Goal: Task Accomplishment & Management: Use online tool/utility

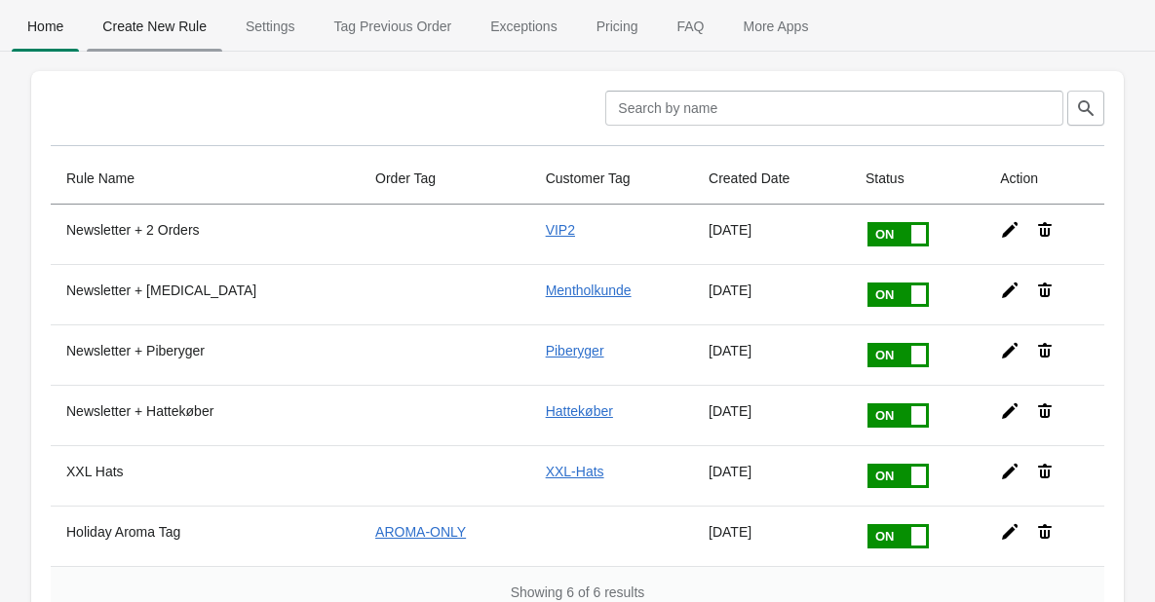
click at [158, 26] on span "Create New Rule" at bounding box center [154, 26] width 135 height 35
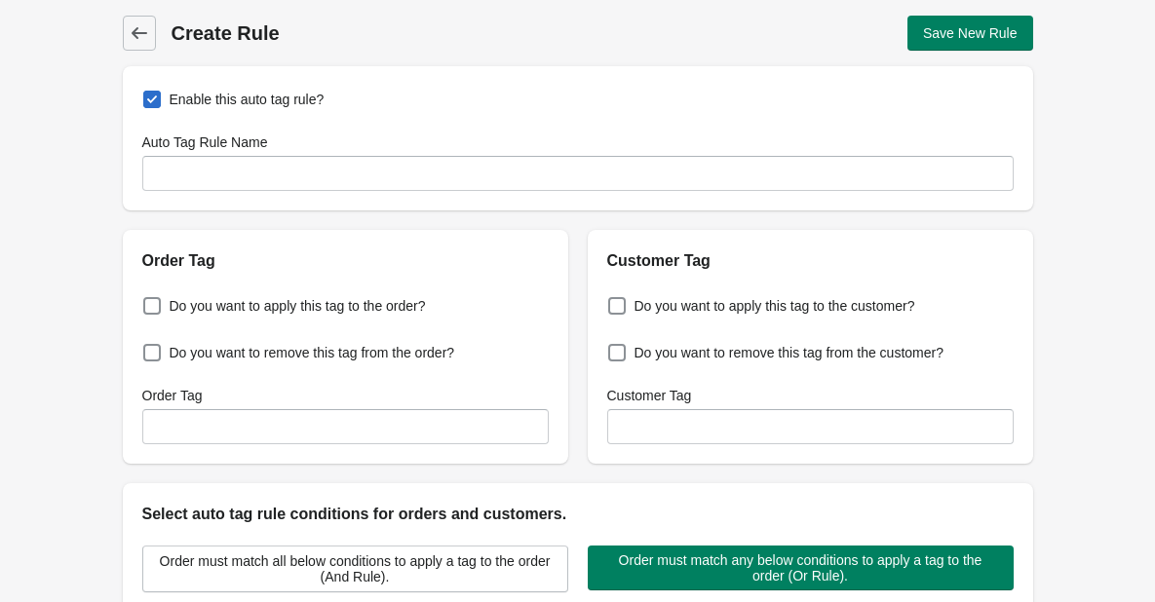
click at [158, 26] on body "[DOMAIN_NAME] 2 Skip to content Back Create Rule Save New Rule Enable this auto…" at bounding box center [577, 301] width 1155 height 602
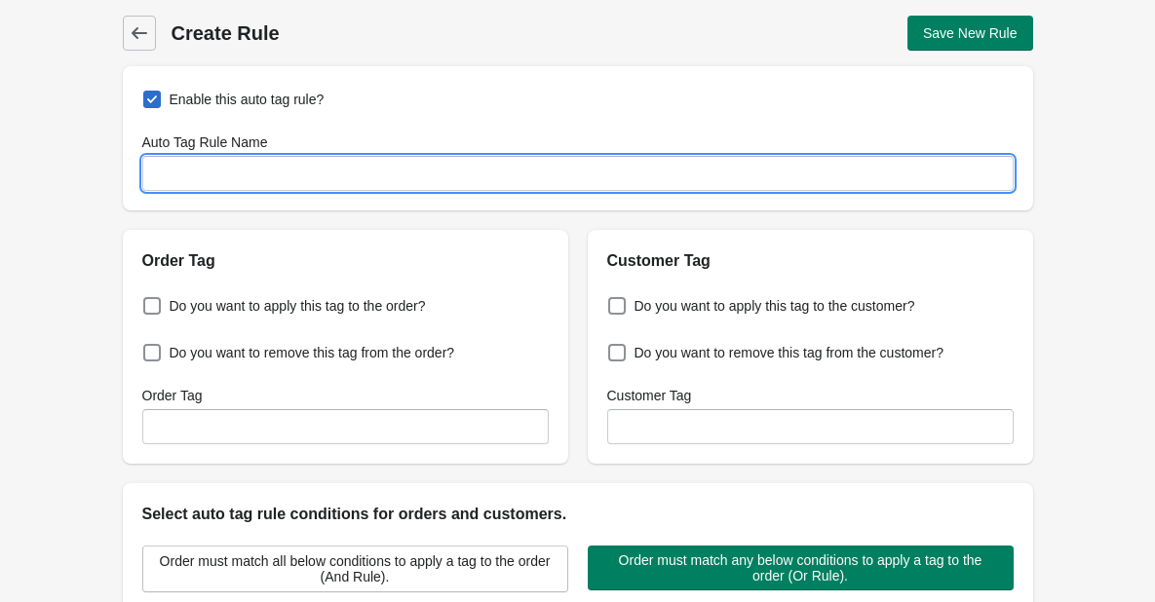
click at [183, 173] on input "Auto Tag Rule Name" at bounding box center [577, 173] width 871 height 35
type input "Holiday Discount Used"
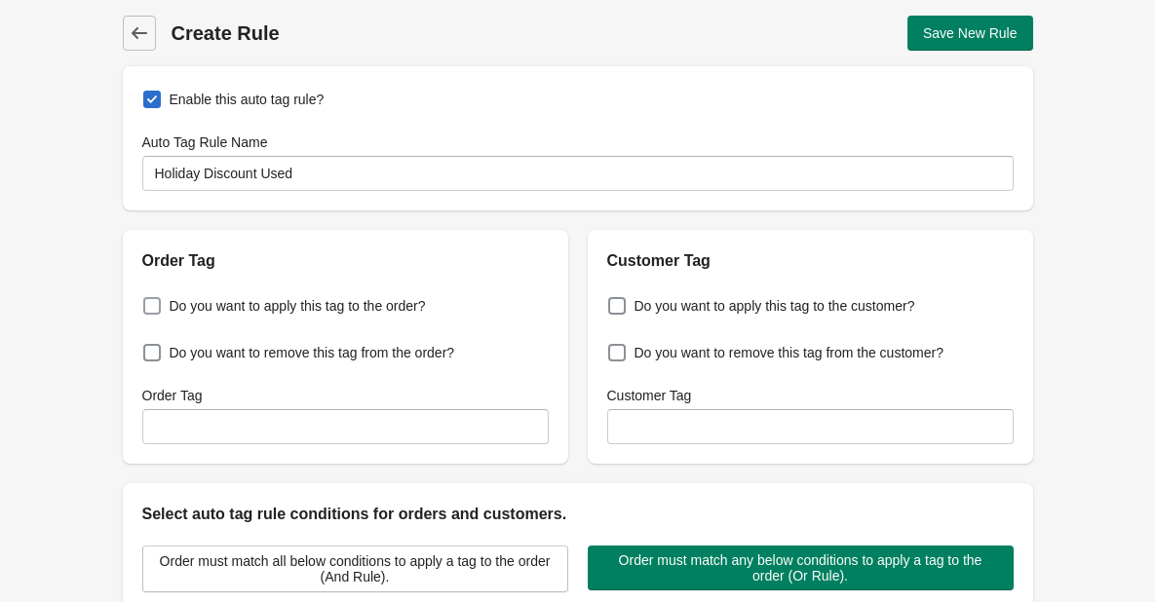
click at [153, 308] on span at bounding box center [152, 306] width 18 height 18
click at [148, 301] on input "Do you want to apply this tag to the order?" at bounding box center [147, 300] width 1 height 1
checkbox input "true"
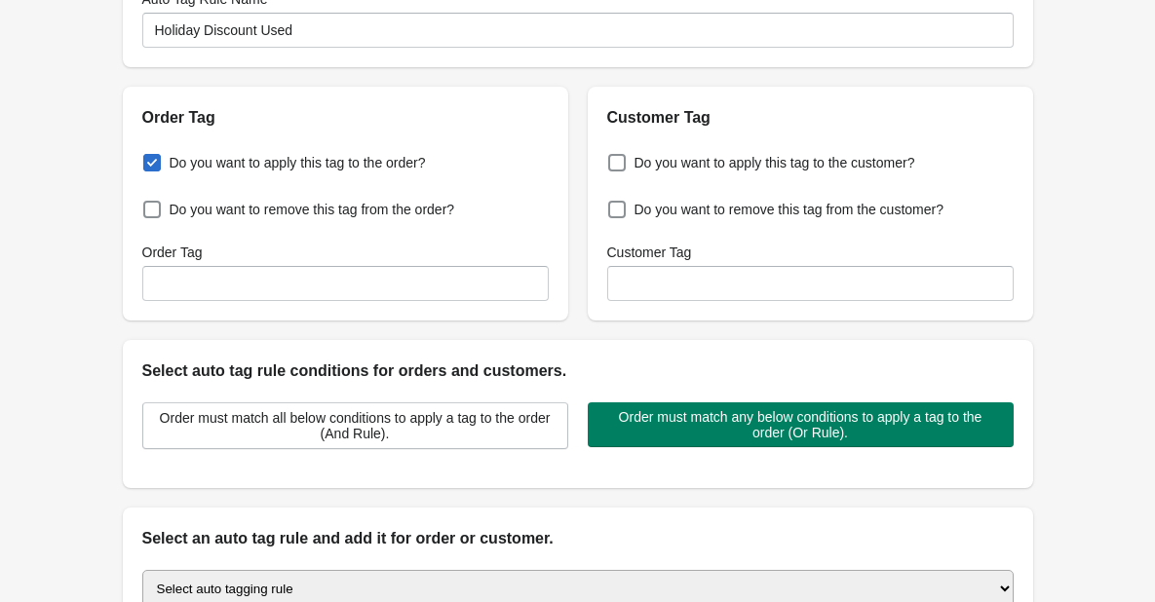
scroll to position [97, 0]
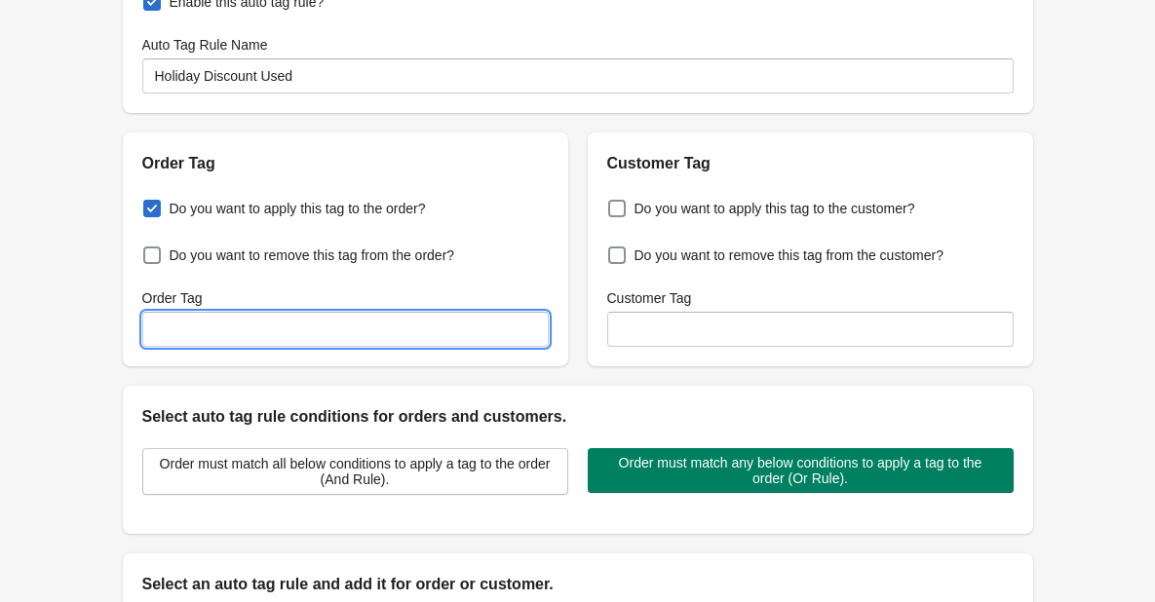
click at [183, 325] on input "Order Tag" at bounding box center [345, 329] width 406 height 35
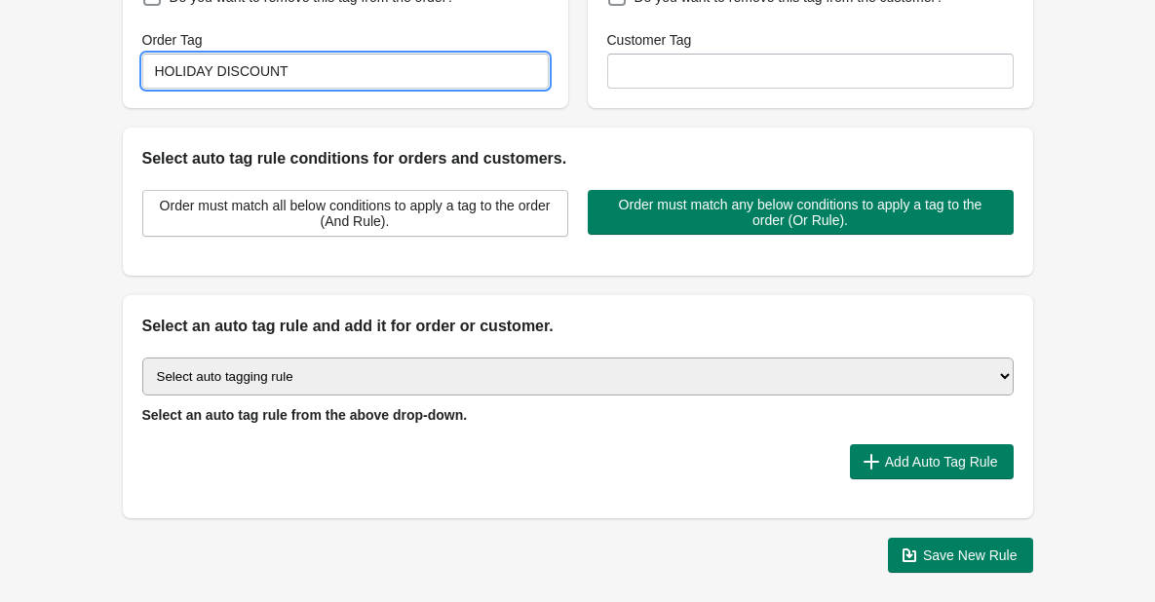
scroll to position [390, 0]
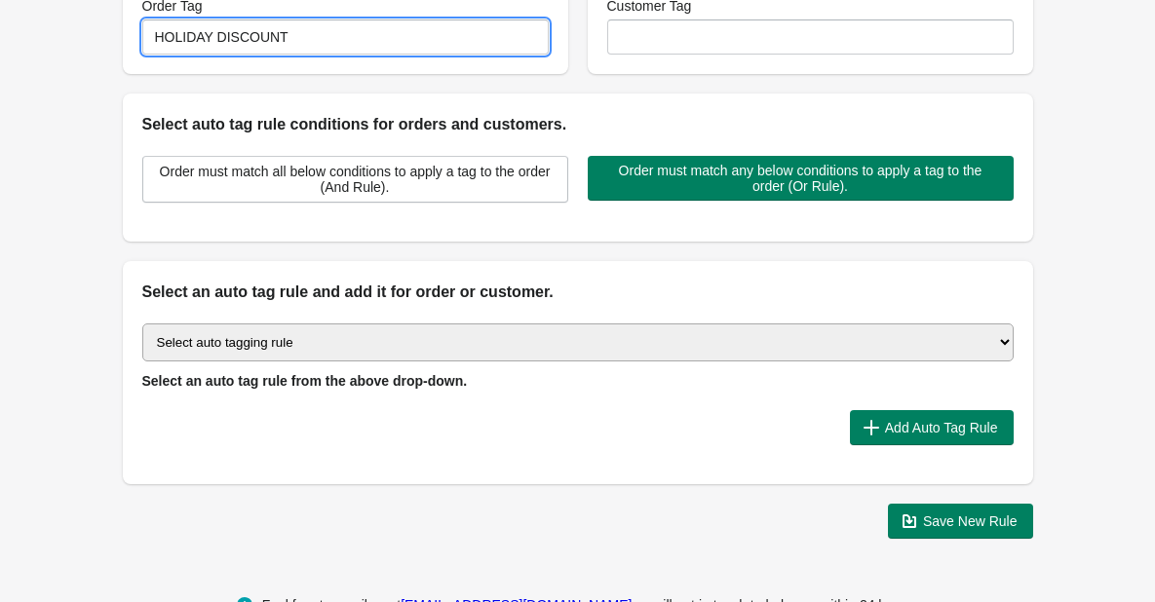
type input "HOLIDAY DISCOUNT"
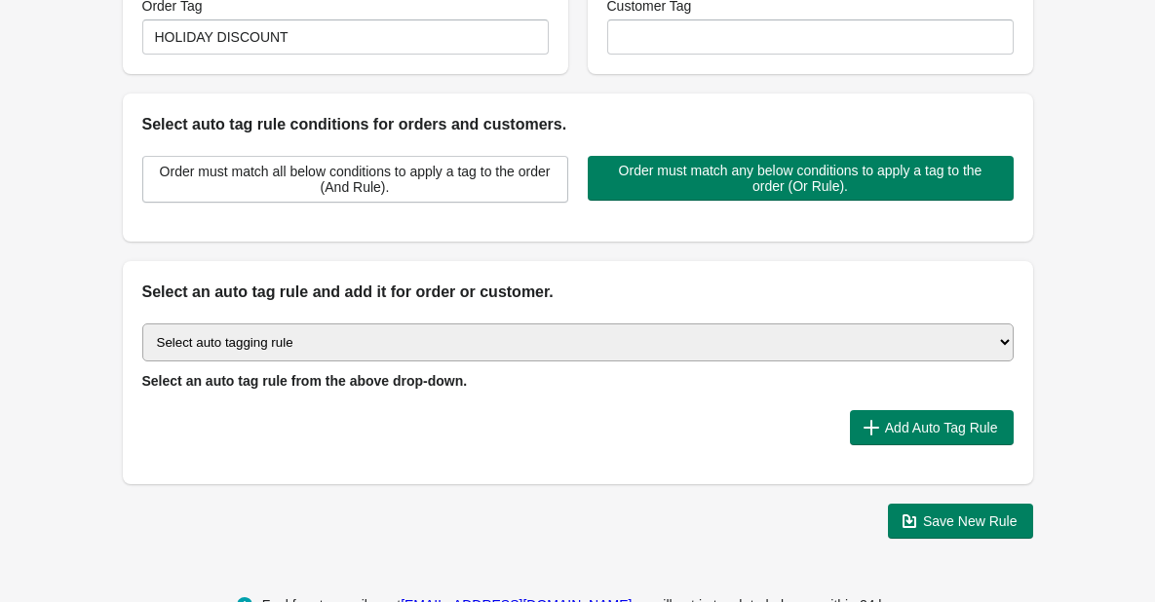
click at [373, 345] on select "Select auto tagging rule Tag by order amount Tag based on the order count (Volu…" at bounding box center [577, 343] width 871 height 38
select select "7"
click at [142, 324] on select "Select auto tagging rule Tag by order amount Tag based on the order count (Volu…" at bounding box center [577, 343] width 871 height 38
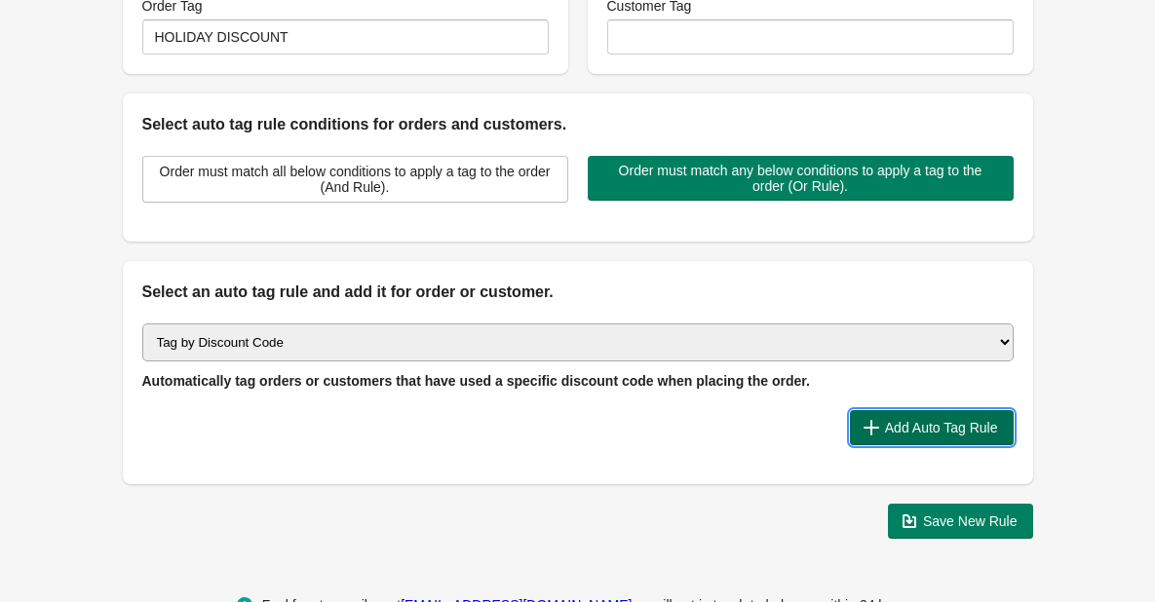
click at [903, 423] on span "Add Auto Tag Rule" at bounding box center [941, 428] width 113 height 16
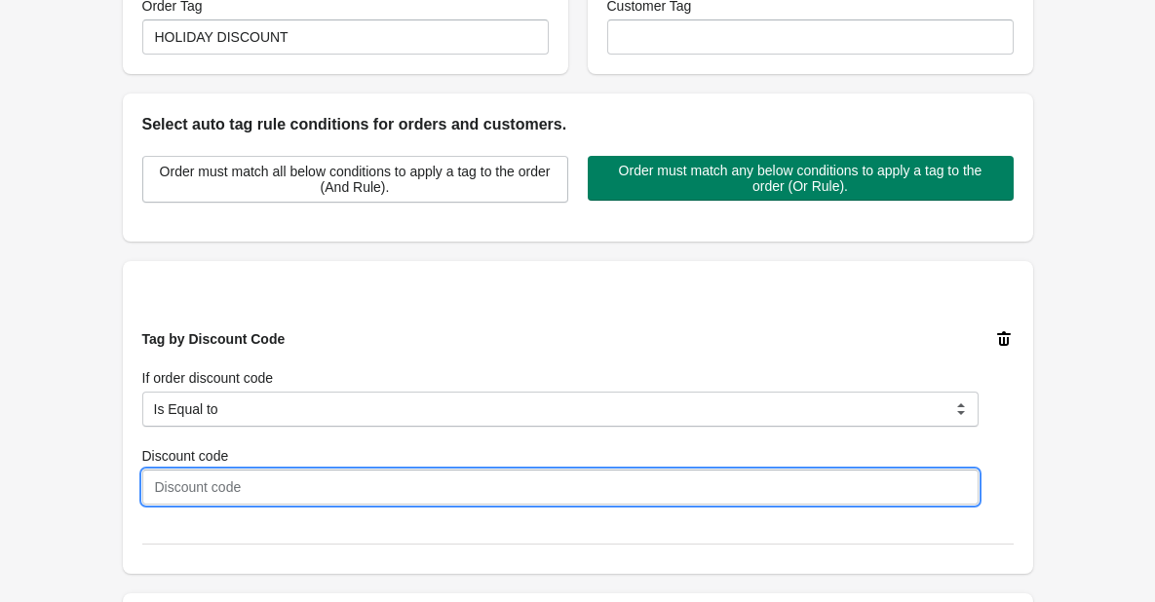
click at [165, 487] on input "Discount code" at bounding box center [560, 487] width 836 height 35
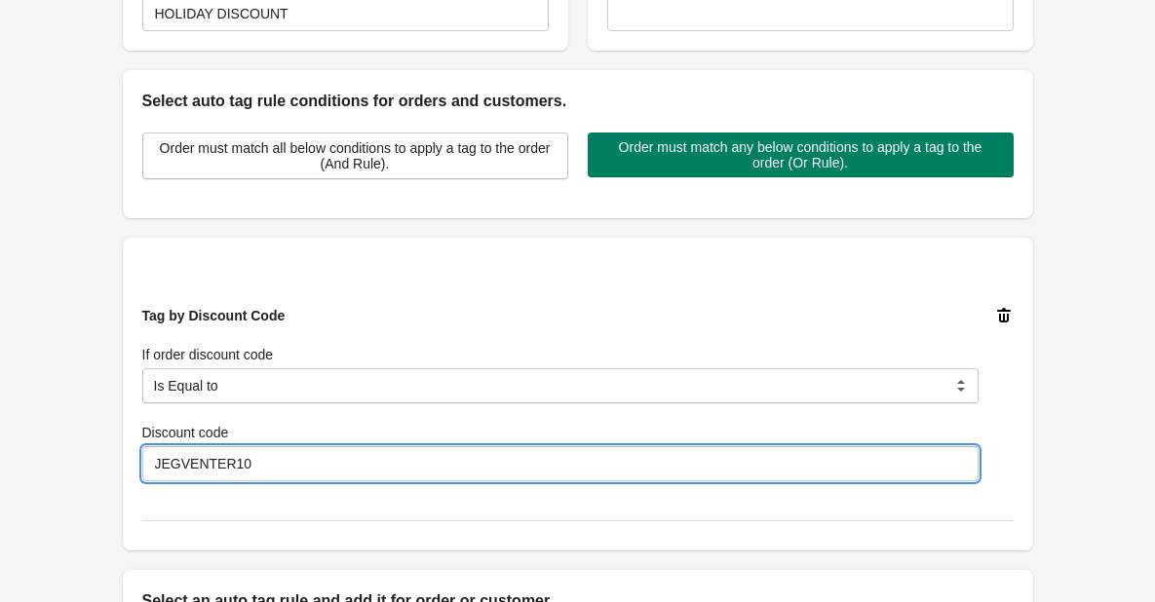
scroll to position [487, 0]
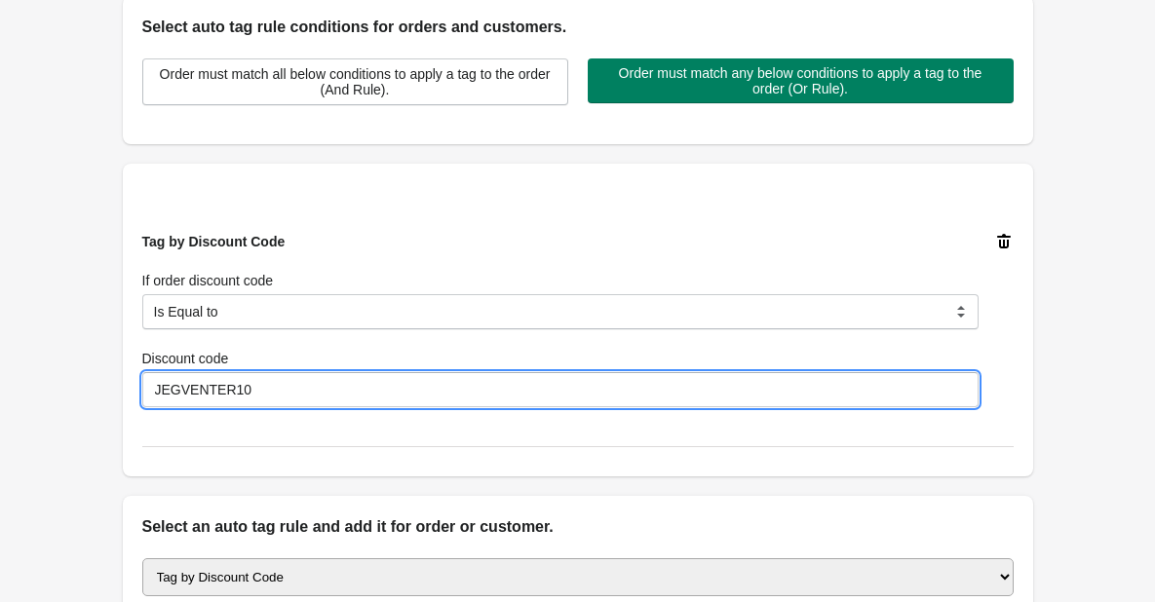
type input "JEGVENTER10"
click at [368, 211] on div "Tag by Discount Code If order discount code Is Equal to Contain Is not Equal to…" at bounding box center [577, 320] width 871 height 254
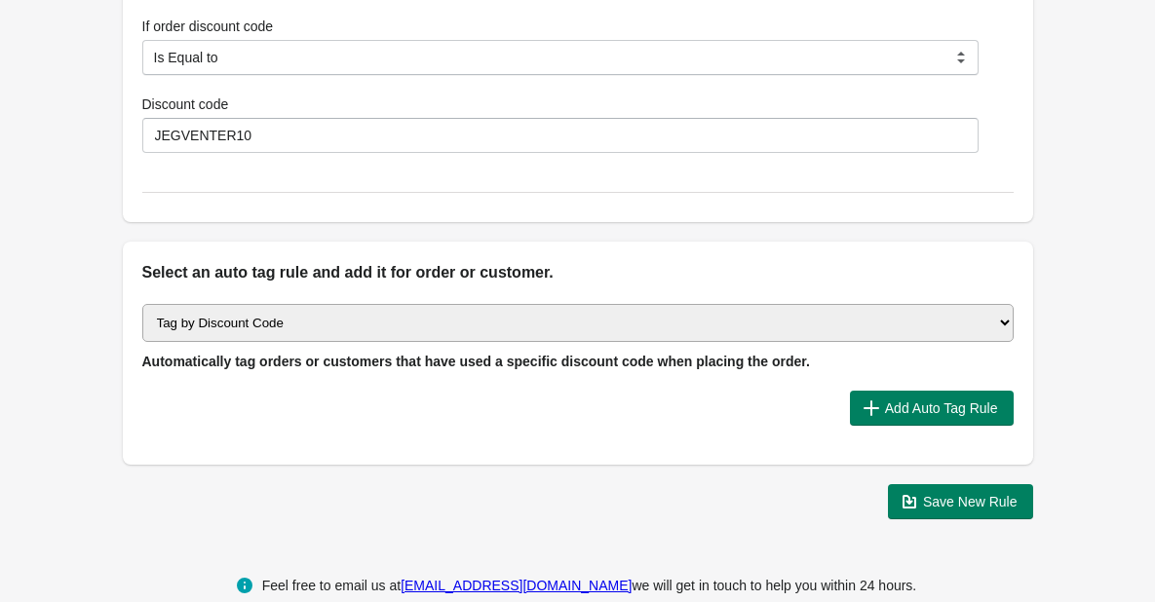
scroll to position [776, 0]
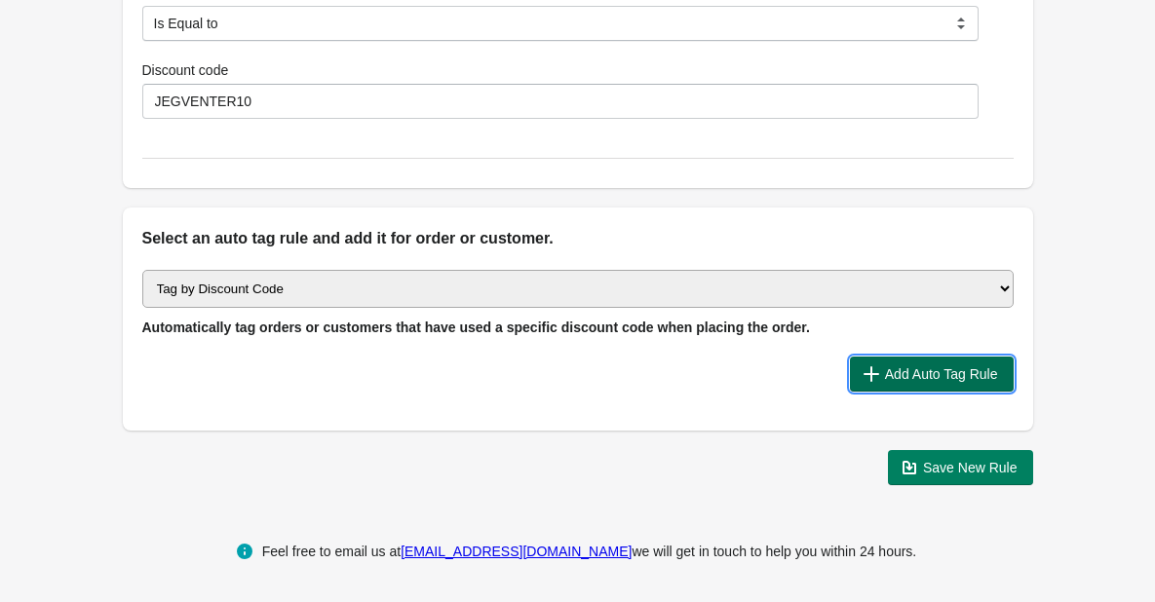
click at [886, 368] on span "Add Auto Tag Rule" at bounding box center [941, 375] width 113 height 16
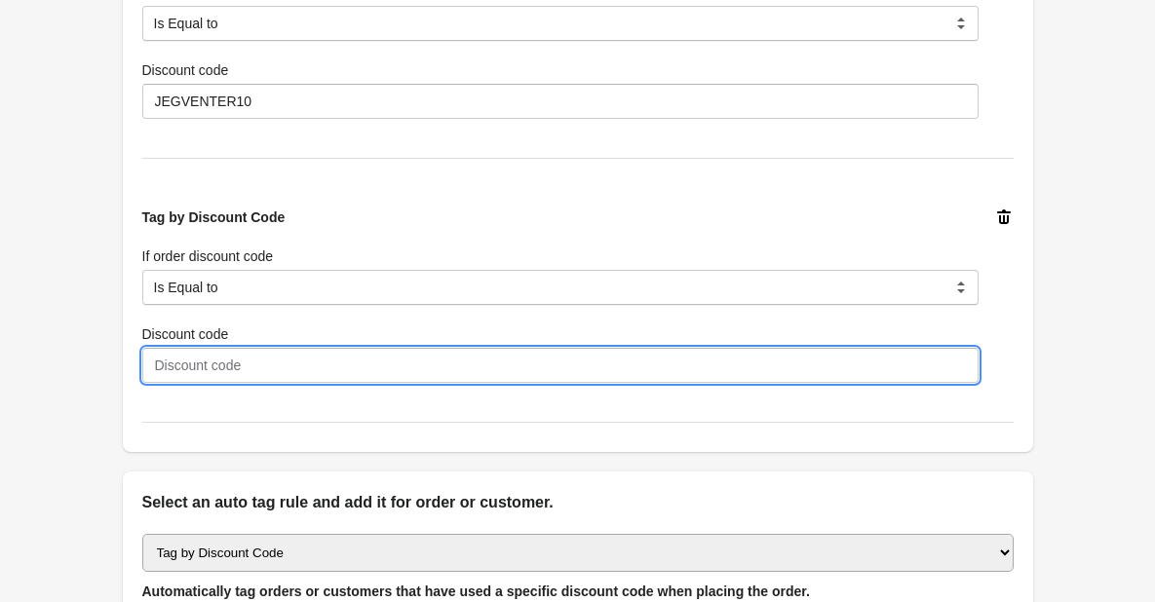
click at [175, 365] on input "Discount code" at bounding box center [560, 365] width 836 height 35
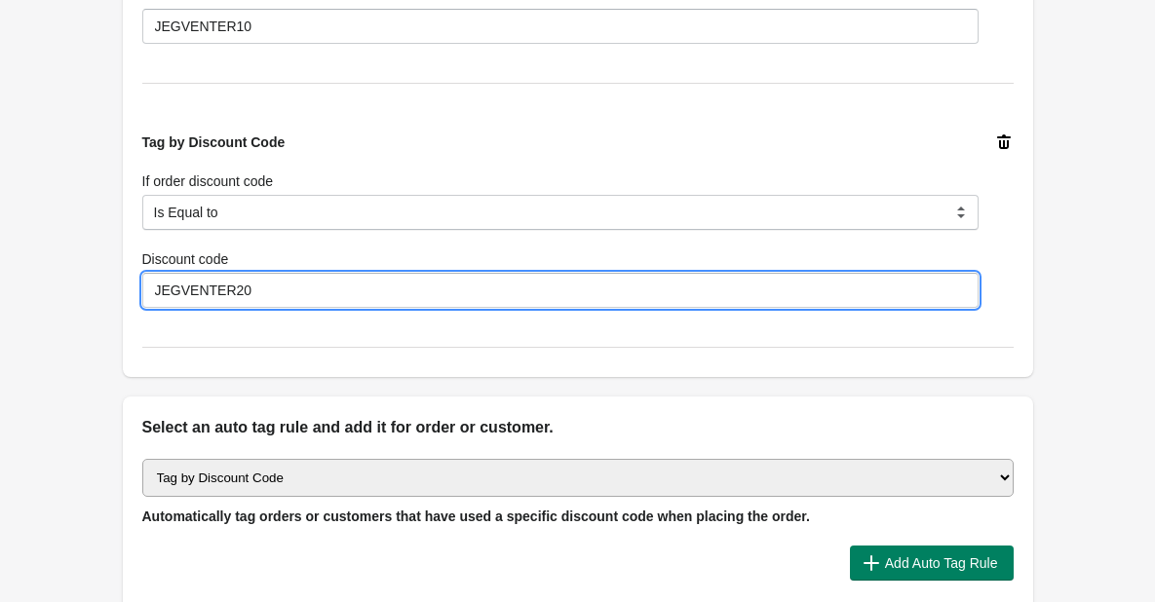
scroll to position [1040, 0]
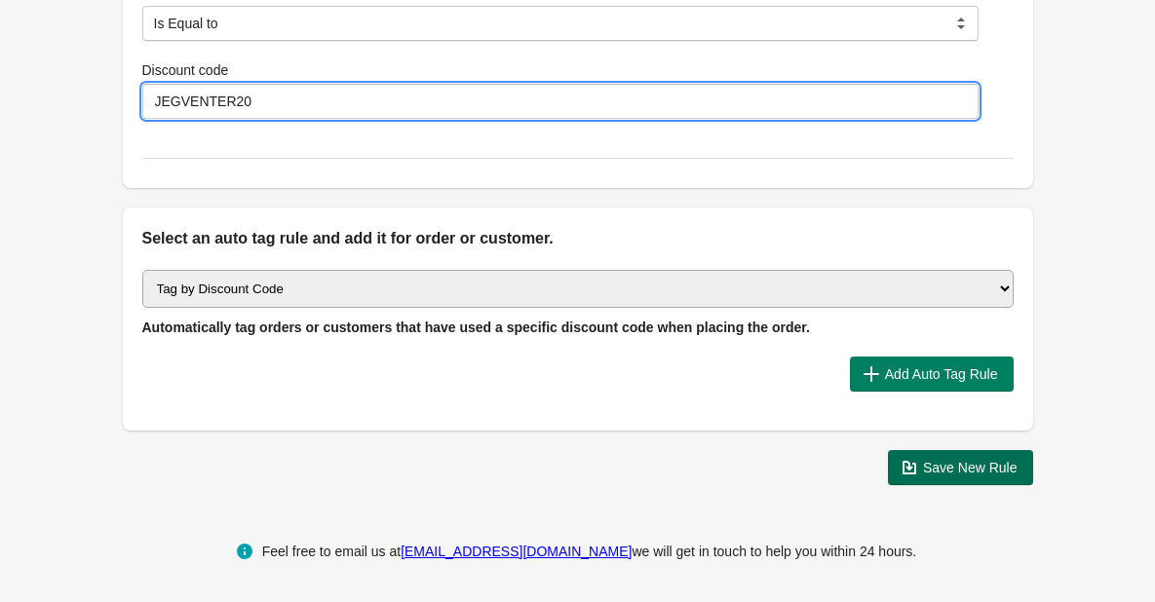
type input "JEGVENTER20"
click at [958, 462] on span "Save New Rule" at bounding box center [970, 468] width 95 height 16
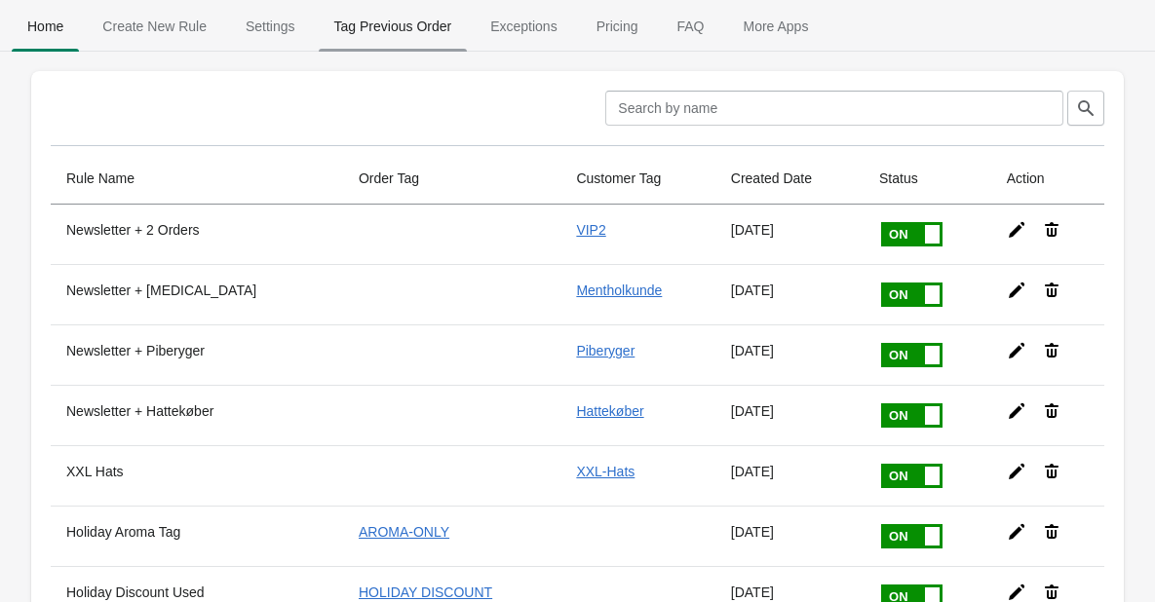
click at [382, 23] on span "Tag Previous Order" at bounding box center [393, 26] width 149 height 35
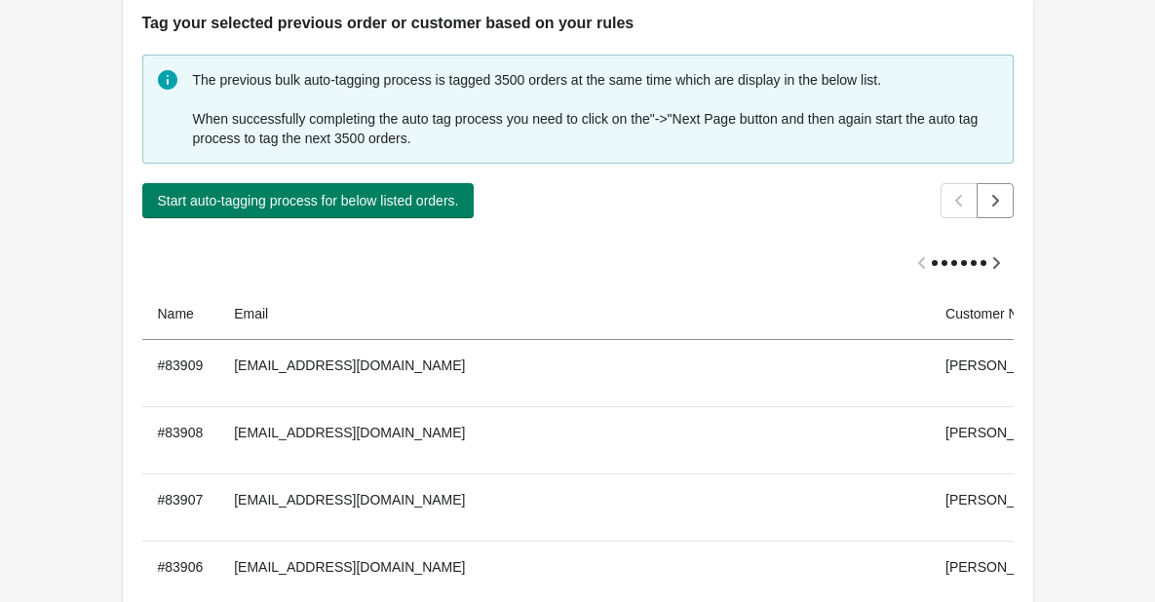
scroll to position [97, 0]
